Goal: Information Seeking & Learning: Learn about a topic

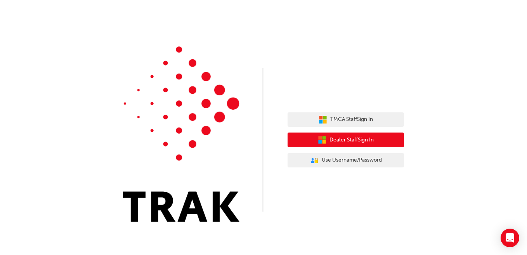
click at [348, 144] on span "Dealer Staff Sign In" at bounding box center [351, 140] width 44 height 9
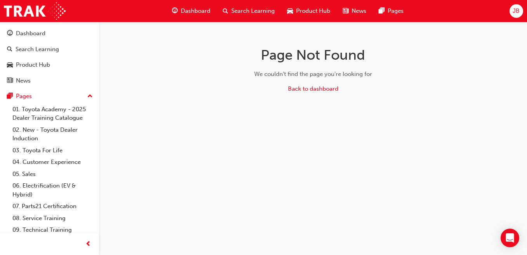
click at [235, 9] on span "Search Learning" at bounding box center [252, 11] width 43 height 9
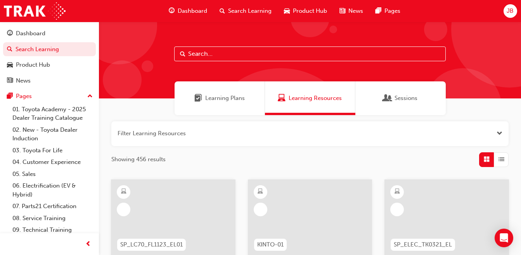
click at [229, 56] on input "text" at bounding box center [310, 54] width 272 height 15
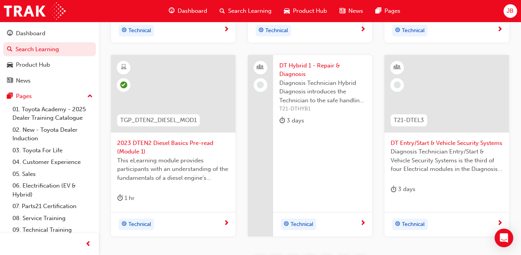
scroll to position [395, 0]
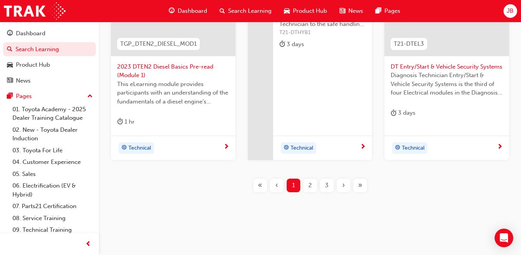
type input "dt"
click at [315, 187] on div "2" at bounding box center [310, 186] width 14 height 14
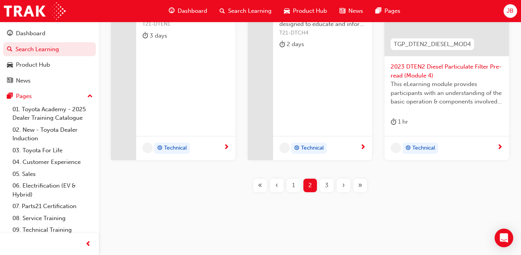
scroll to position [386, 0]
click at [425, 75] on span "2023 DTEN2 Diesel Particulate Filter Pre-read (Module 4)" at bounding box center [447, 70] width 112 height 17
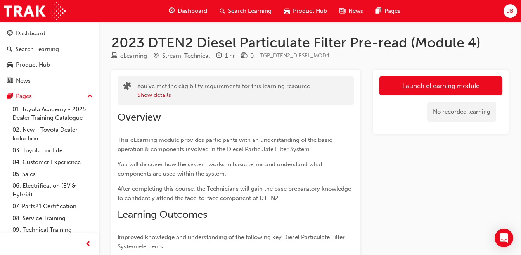
click at [442, 85] on link "Launch eLearning module" at bounding box center [440, 85] width 123 height 19
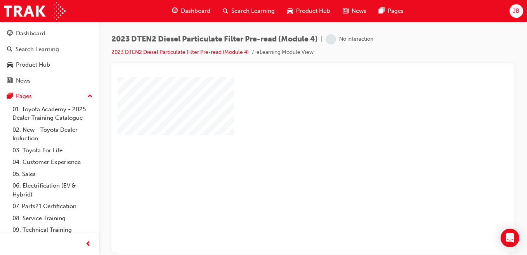
click at [291, 143] on div "play" at bounding box center [291, 143] width 0 height 0
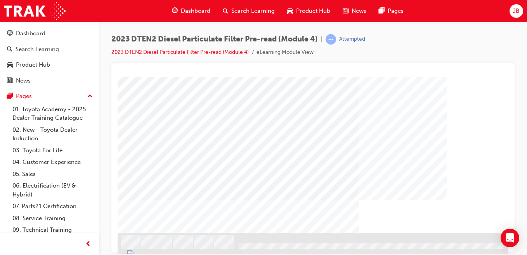
scroll to position [126, 0]
drag, startPoint x: 504, startPoint y: 163, endPoint x: 624, endPoint y: 319, distance: 196.8
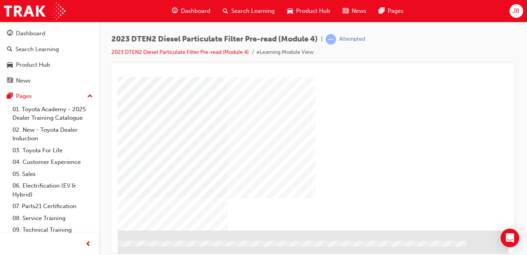
scroll to position [126, 143]
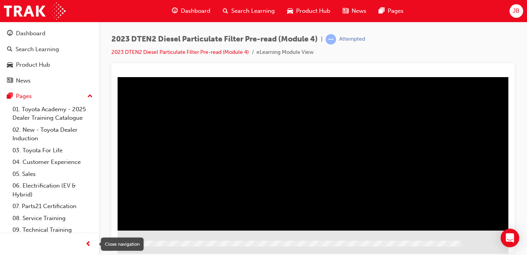
click at [87, 243] on span "prev-icon" at bounding box center [88, 245] width 6 height 10
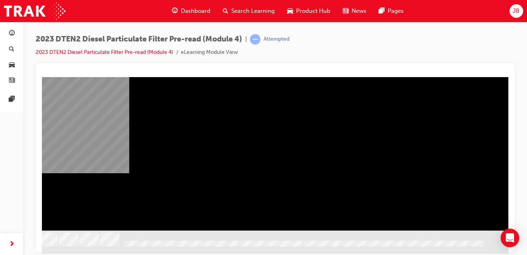
scroll to position [126, 67]
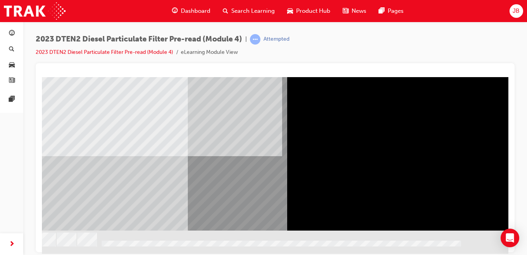
scroll to position [123, 67]
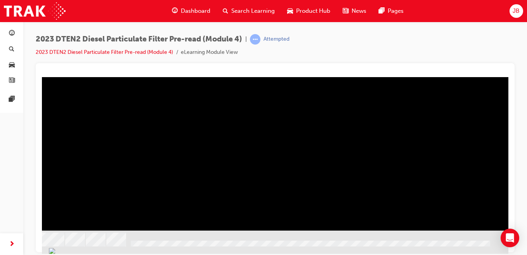
scroll to position [126, 67]
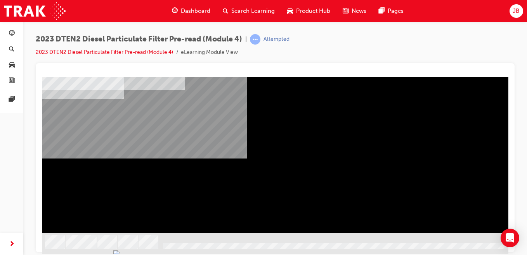
scroll to position [126, 0]
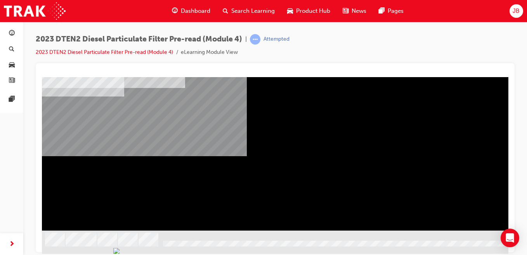
drag, startPoint x: 506, startPoint y: 120, endPoint x: 554, endPoint y: 268, distance: 156.2
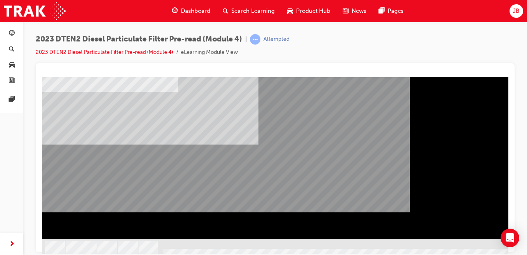
scroll to position [120, 0]
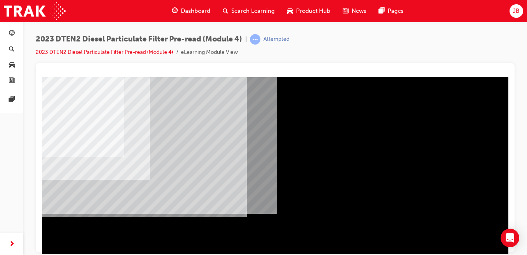
scroll to position [72, 0]
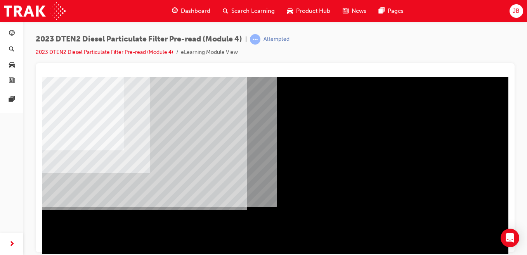
drag, startPoint x: 506, startPoint y: 148, endPoint x: 559, endPoint y: 262, distance: 125.8
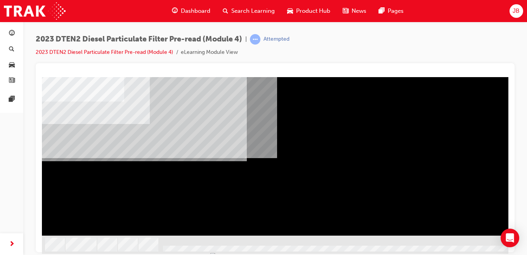
scroll to position [126, 0]
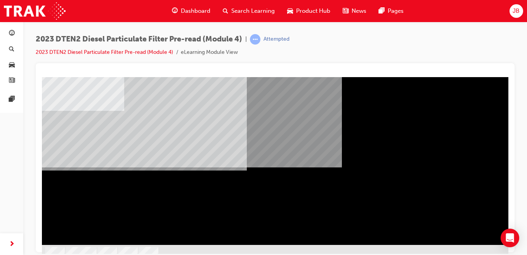
scroll to position [116, 0]
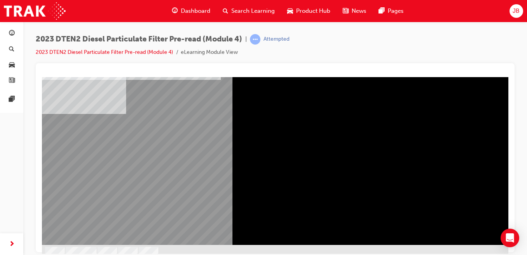
scroll to position [126, 0]
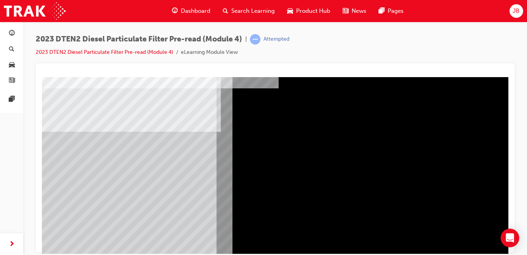
scroll to position [61, 0]
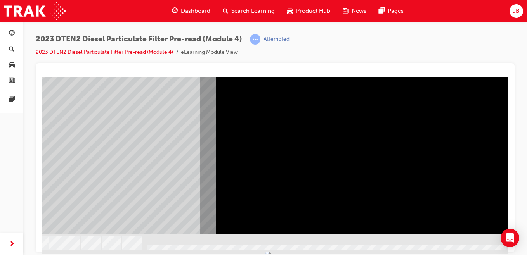
scroll to position [122, 22]
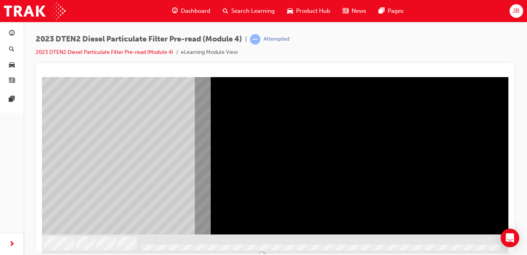
drag, startPoint x: 220, startPoint y: 251, endPoint x: 281, endPoint y: 332, distance: 100.3
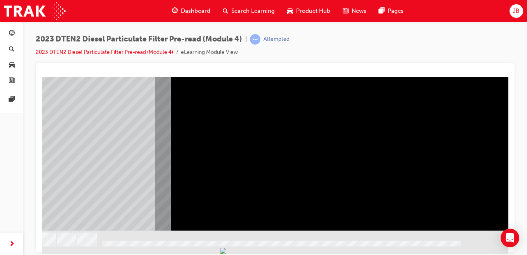
scroll to position [126, 0]
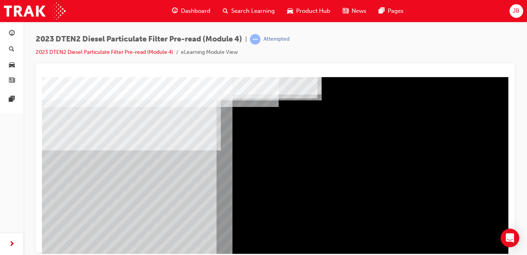
scroll to position [45, 0]
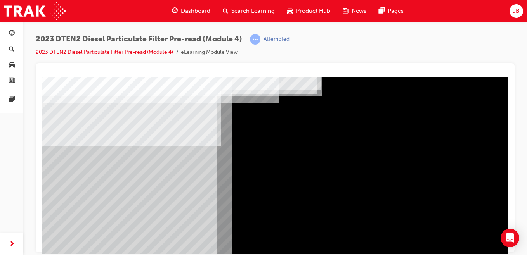
drag, startPoint x: 501, startPoint y: 164, endPoint x: 506, endPoint y: 166, distance: 5.3
click at [506, 35] on html "multistate Loading..." at bounding box center [275, 33] width 466 height 3
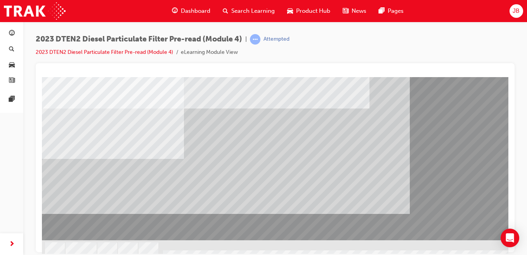
scroll to position [126, 0]
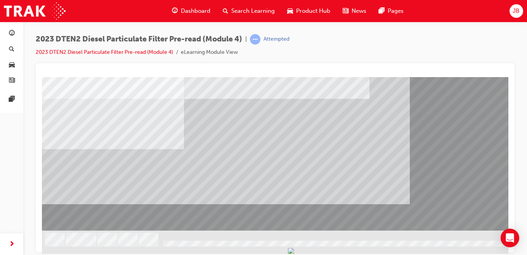
drag, startPoint x: 506, startPoint y: 123, endPoint x: 560, endPoint y: 235, distance: 124.6
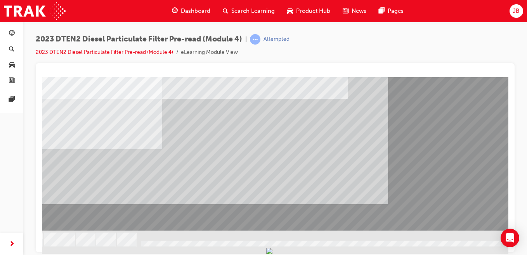
scroll to position [126, 67]
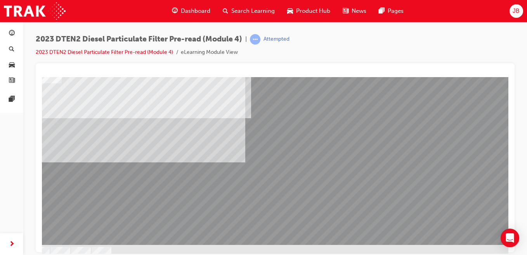
scroll to position [111, 67]
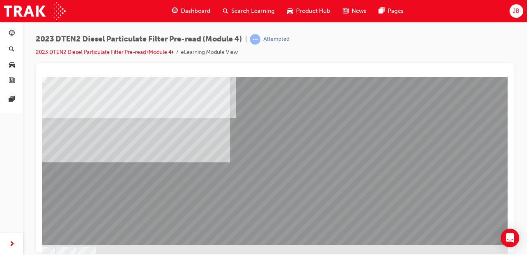
drag, startPoint x: 382, startPoint y: 249, endPoint x: 483, endPoint y: 331, distance: 130.2
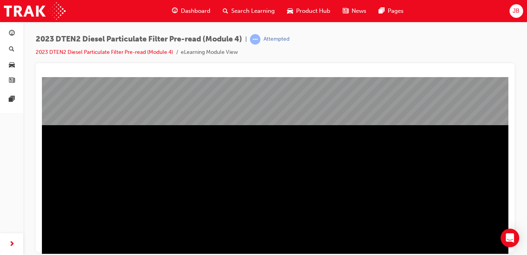
scroll to position [97, 0]
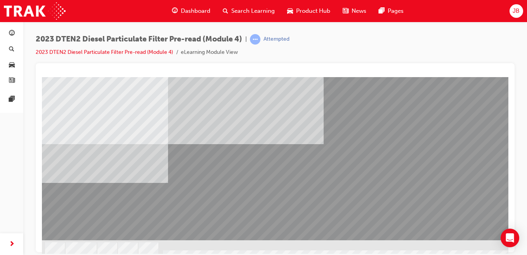
scroll to position [126, 0]
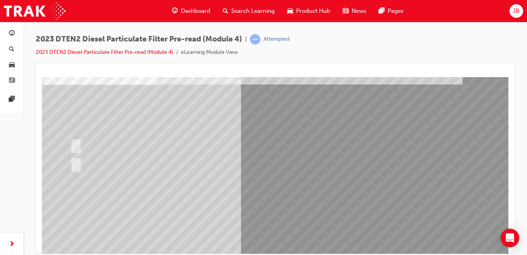
scroll to position [48, 0]
drag, startPoint x: 506, startPoint y: 137, endPoint x: 554, endPoint y: 237, distance: 111.9
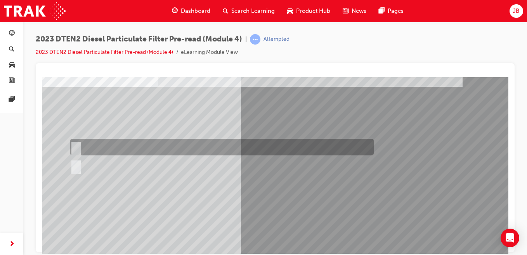
click at [77, 146] on input "True" at bounding box center [74, 147] width 9 height 9
radio input "true"
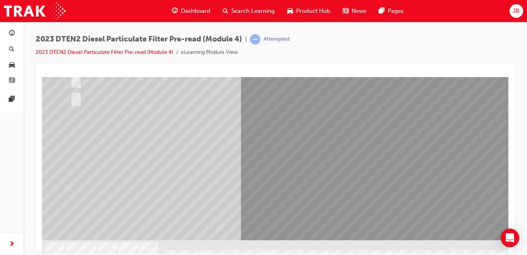
scroll to position [107, 0]
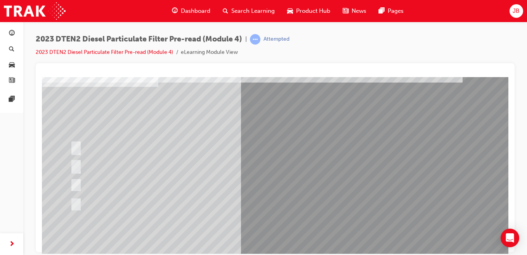
scroll to position [49, 0]
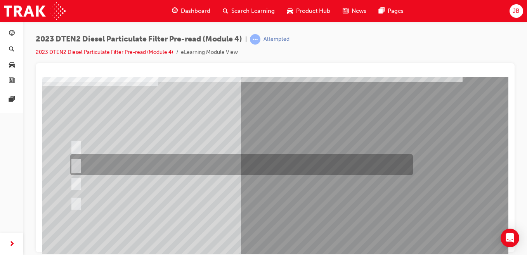
click at [78, 163] on input "EGTS, A/F ratio, Differential Pressure Sensor, Additional Fuel Injector." at bounding box center [74, 165] width 9 height 9
radio input "true"
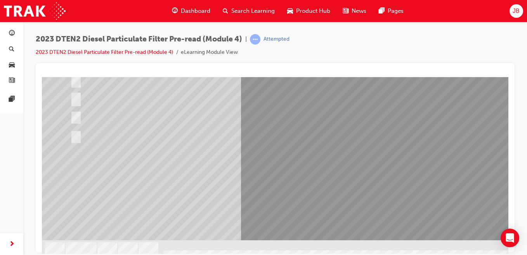
scroll to position [126, 0]
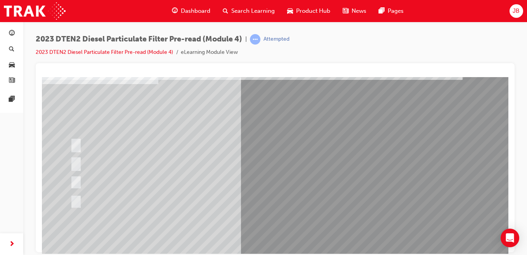
scroll to position [53, 0]
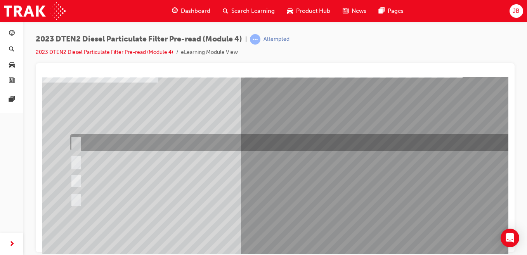
click at [73, 140] on input "Operate during auto or manual regeneration to increase the DPF temperature." at bounding box center [74, 143] width 9 height 9
radio input "true"
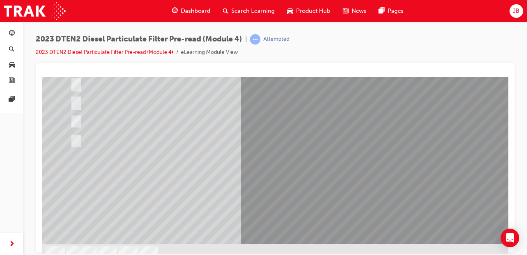
scroll to position [116, 0]
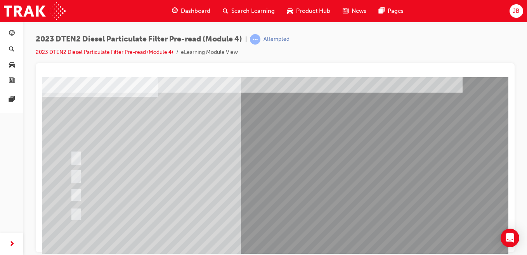
scroll to position [37, 0]
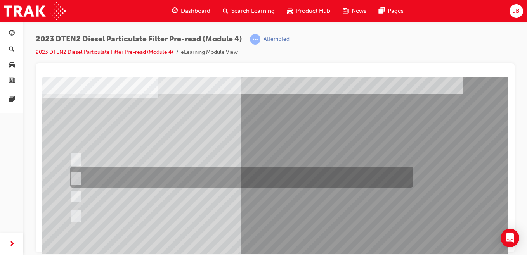
click at [76, 175] on input "600 °C -700 °C" at bounding box center [74, 177] width 9 height 9
radio input "true"
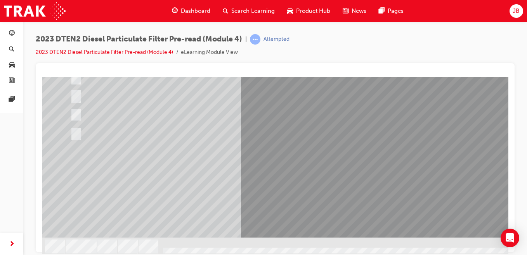
drag, startPoint x: 506, startPoint y: 131, endPoint x: 552, endPoint y: 251, distance: 128.2
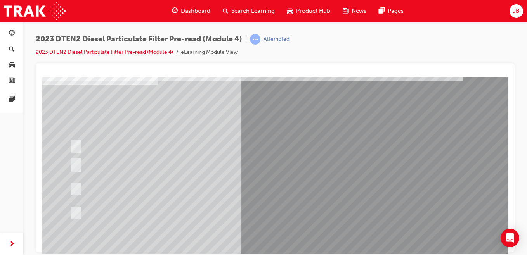
scroll to position [55, 0]
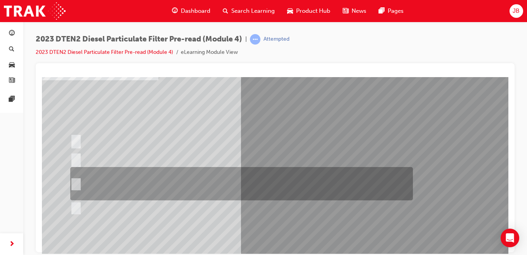
click at [79, 183] on div at bounding box center [239, 183] width 343 height 33
radio input "true"
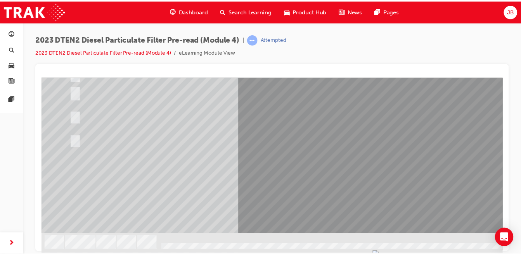
scroll to position [121, 0]
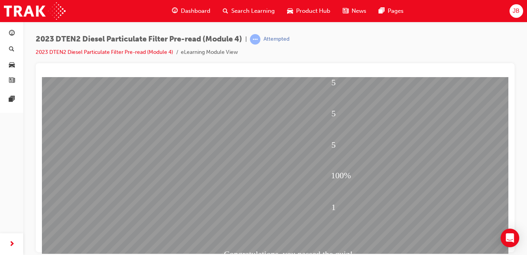
scroll to position [126, 0]
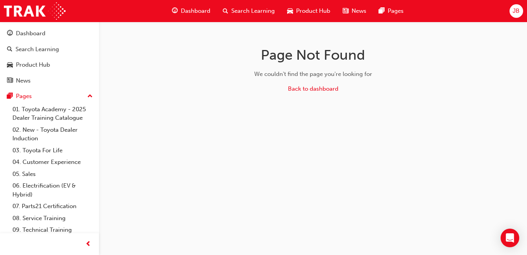
click at [242, 10] on span "Search Learning" at bounding box center [252, 11] width 43 height 9
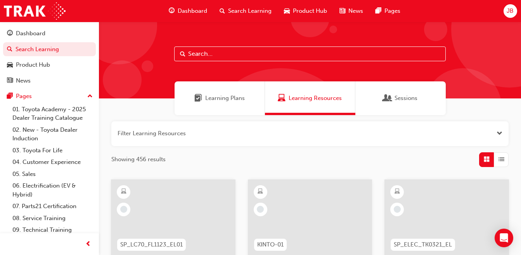
click at [285, 58] on input "text" at bounding box center [310, 54] width 272 height 15
type input "dt"
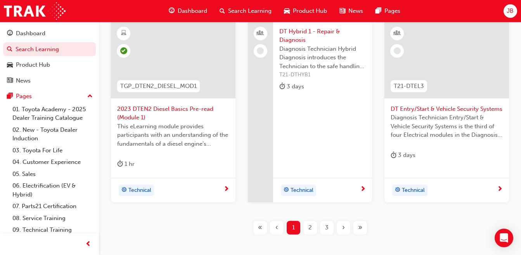
scroll to position [350, 0]
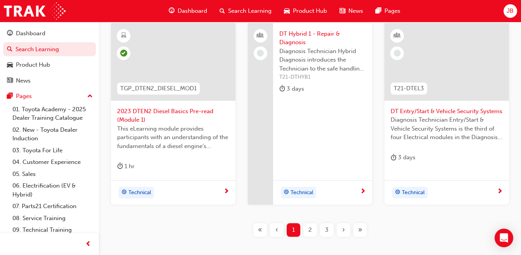
click at [312, 232] on span "2" at bounding box center [309, 230] width 3 height 9
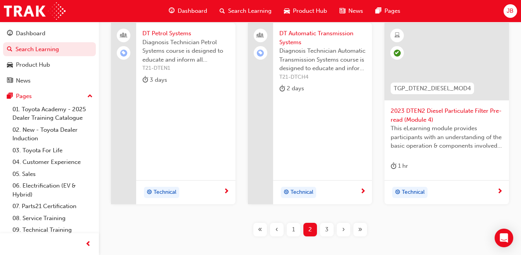
scroll to position [357, 0]
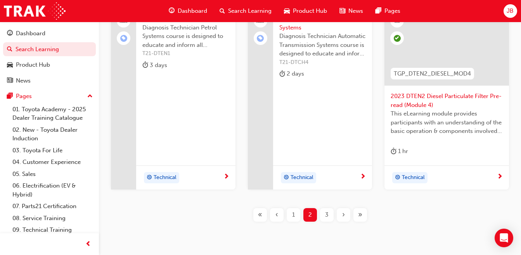
click at [329, 216] on div "3" at bounding box center [327, 215] width 14 height 14
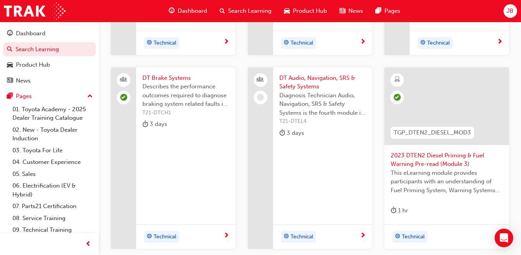
scroll to position [276, 0]
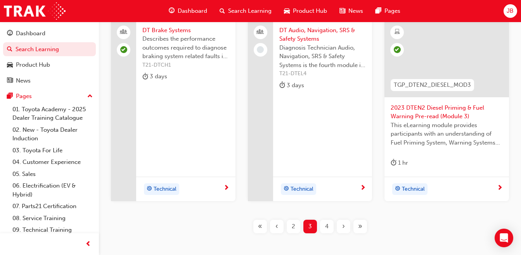
click at [325, 225] on span "4" at bounding box center [326, 226] width 3 height 9
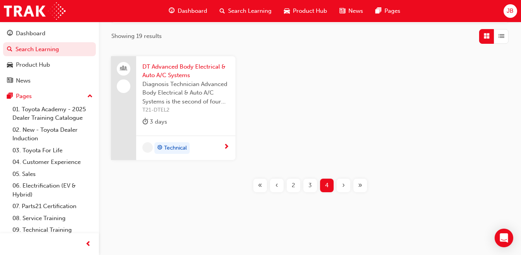
scroll to position [123, 0]
click at [312, 184] on div "3" at bounding box center [310, 186] width 14 height 14
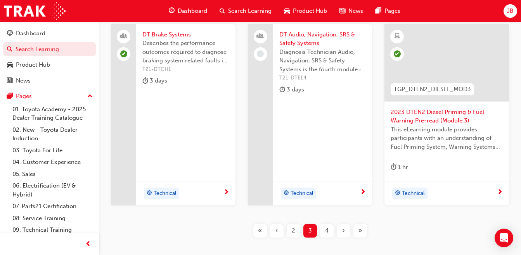
scroll to position [274, 0]
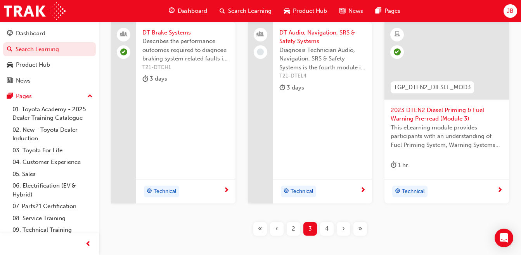
click at [298, 229] on div "2" at bounding box center [294, 229] width 14 height 14
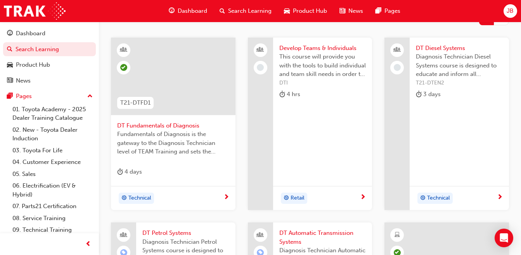
scroll to position [114, 0]
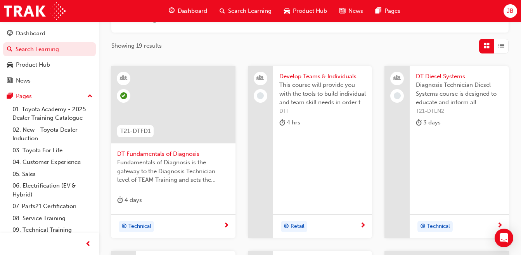
click at [435, 76] on span "DT Diesel Systems" at bounding box center [459, 76] width 87 height 9
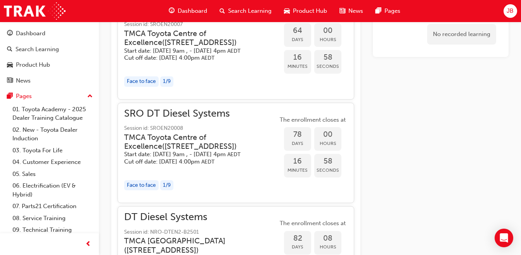
scroll to position [909, 0]
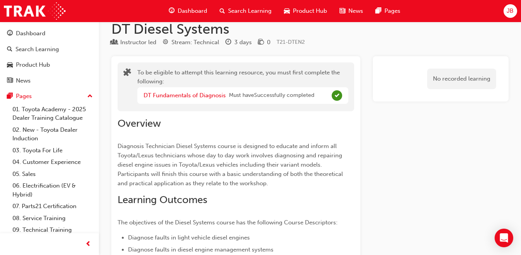
scroll to position [0, 0]
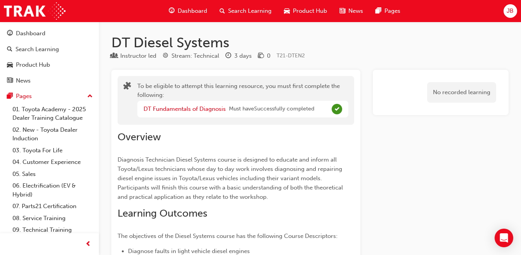
click at [233, 9] on span "Search Learning" at bounding box center [249, 11] width 43 height 9
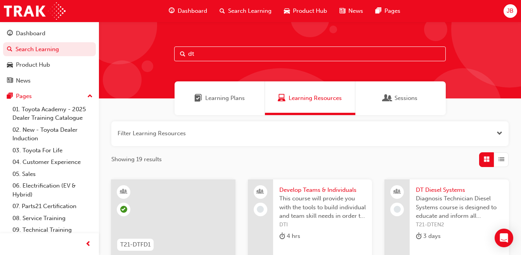
click at [416, 100] on span "Sessions" at bounding box center [406, 98] width 23 height 9
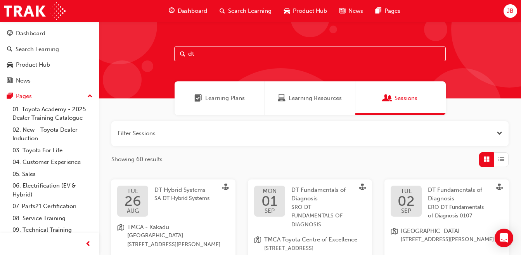
scroll to position [19, 0]
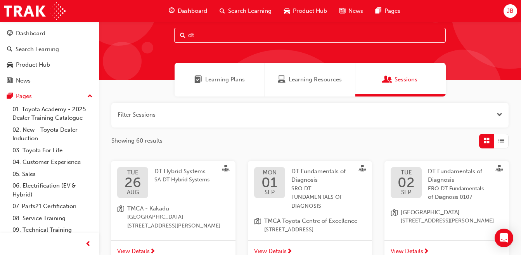
click at [338, 73] on div "Learning Resources" at bounding box center [310, 80] width 90 height 34
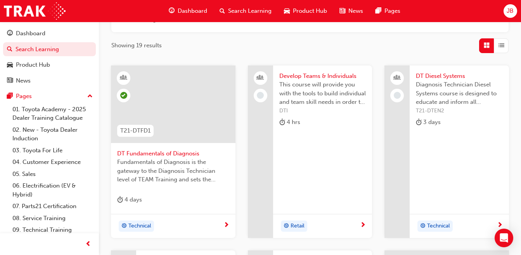
scroll to position [112, 0]
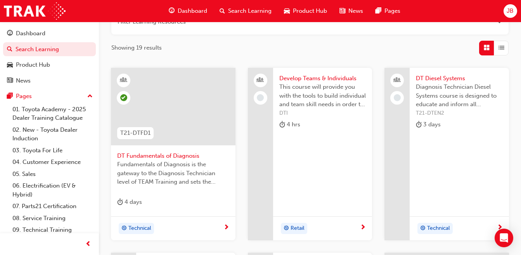
click at [443, 78] on span "DT Diesel Systems" at bounding box center [459, 78] width 87 height 9
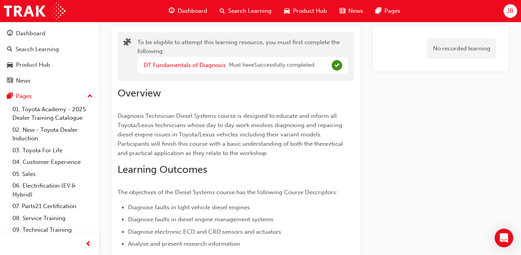
scroll to position [25, 0]
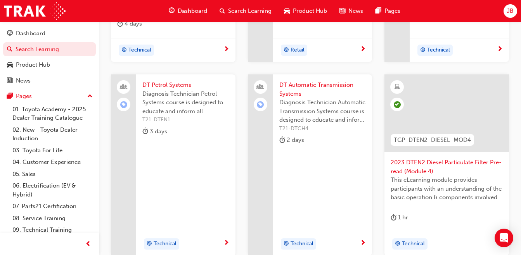
scroll to position [304, 0]
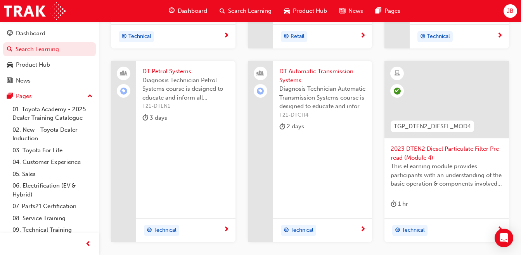
click at [179, 68] on span "DT Petrol Systems" at bounding box center [185, 71] width 87 height 9
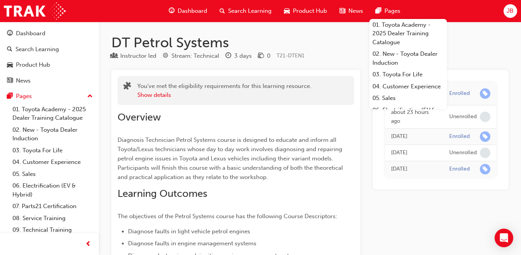
click at [239, 12] on span "Search Learning" at bounding box center [249, 11] width 43 height 9
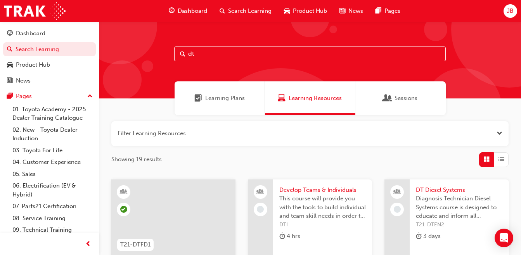
click at [451, 187] on span "DT Diesel Systems" at bounding box center [459, 190] width 87 height 9
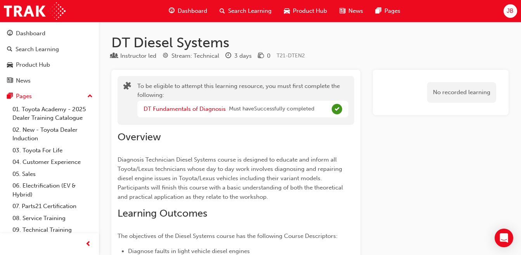
click at [145, 216] on span "Learning Outcomes" at bounding box center [163, 214] width 90 height 12
